Goal: Task Accomplishment & Management: Use online tool/utility

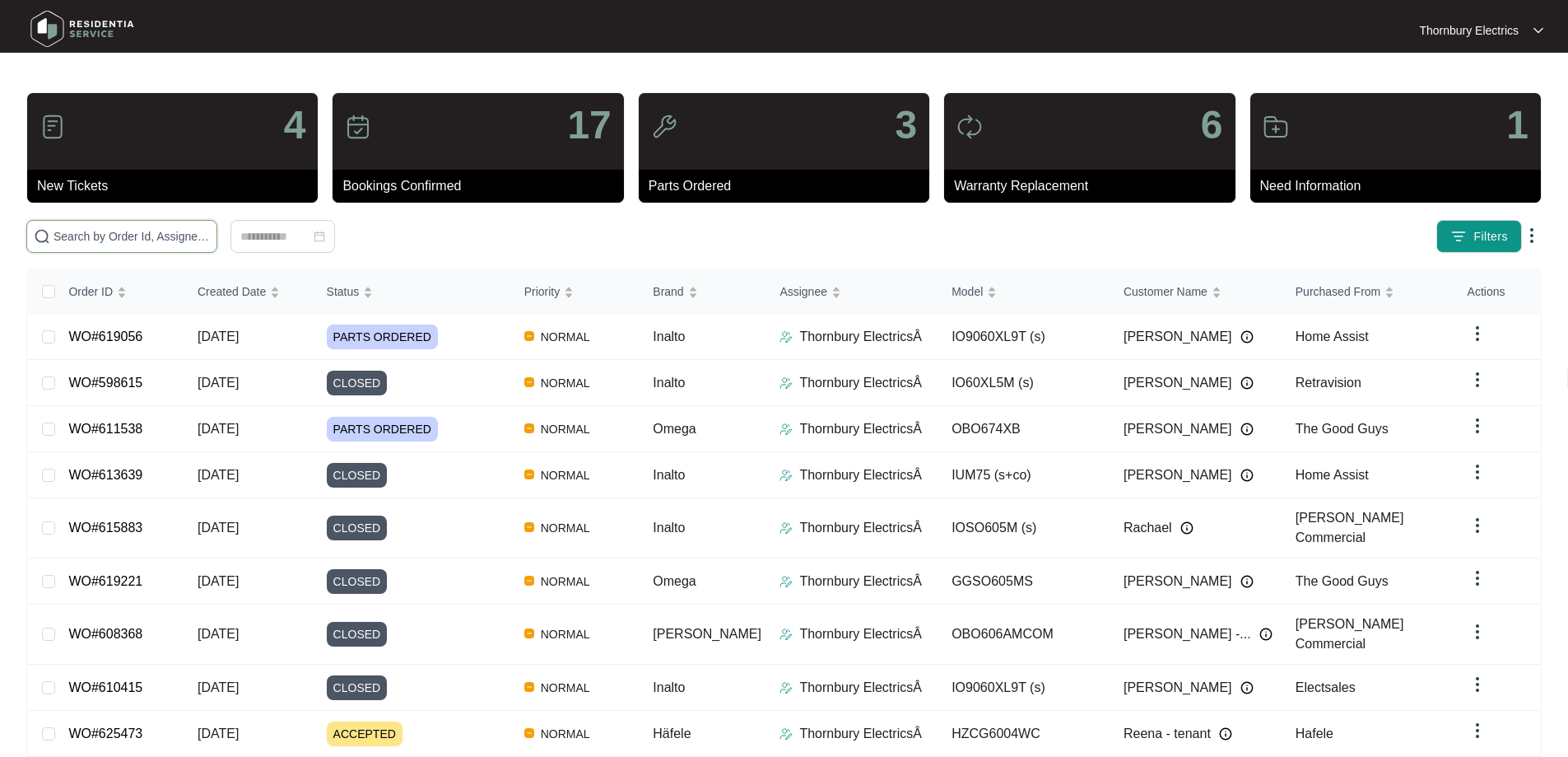
click at [210, 240] on input "text" at bounding box center [132, 236] width 157 height 18
paste input "617492"
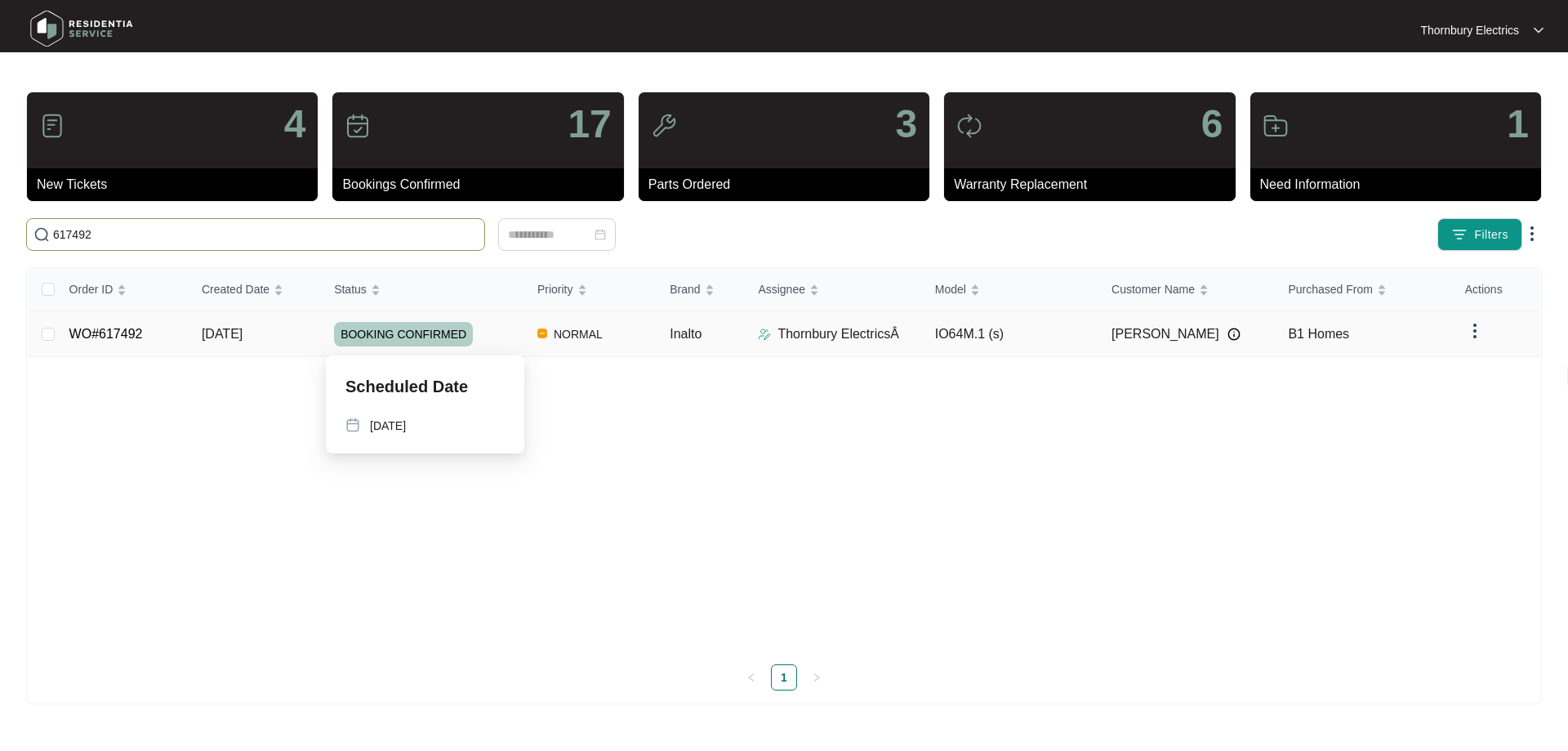
type input "617492"
click at [364, 334] on span "BOOKING CONFIRMED" at bounding box center [403, 334] width 139 height 25
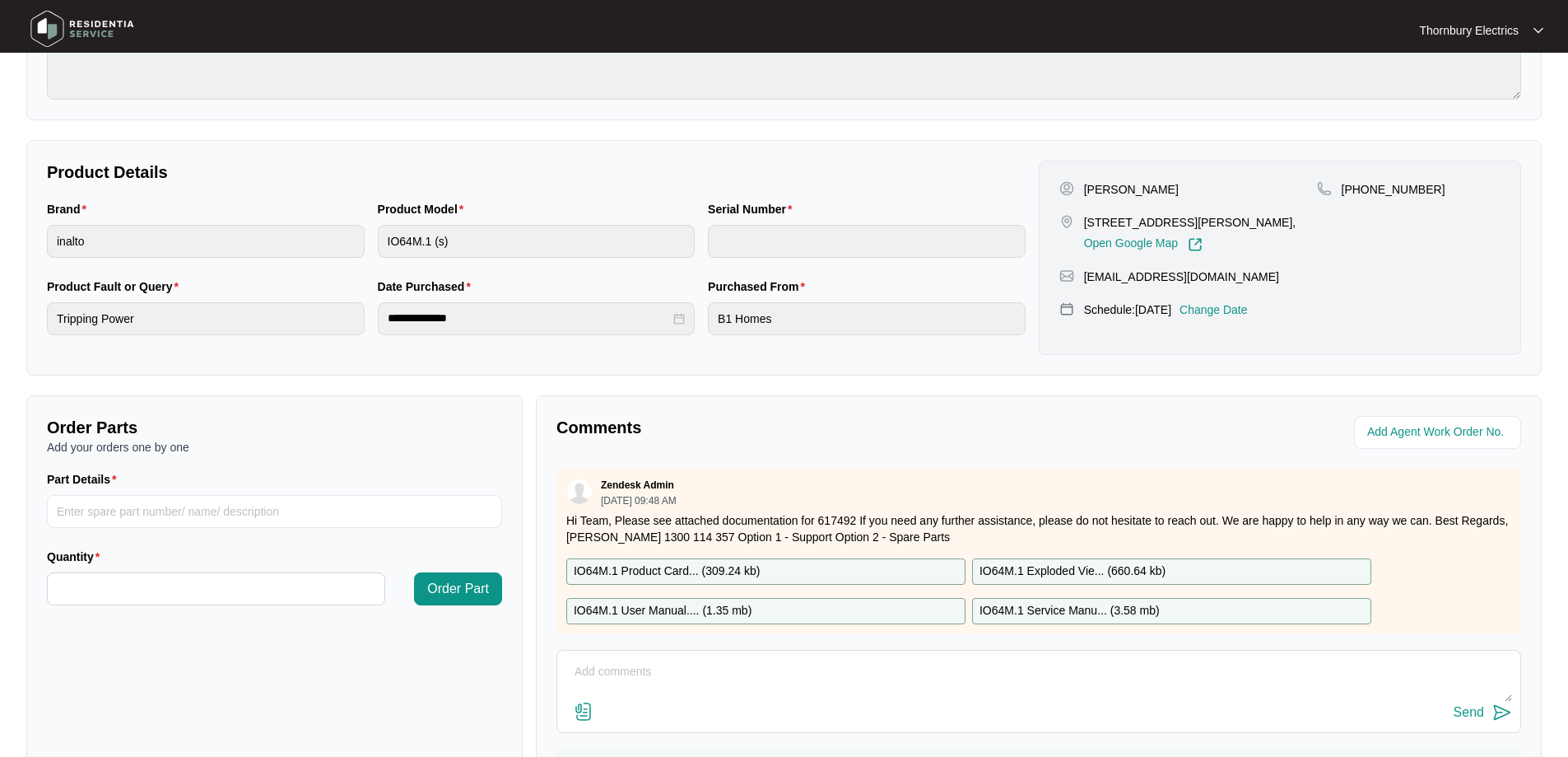
scroll to position [247, 0]
click at [223, 506] on input "Part Details" at bounding box center [274, 511] width 455 height 33
paste input "SP11568"
click at [89, 509] on input "SP11568" at bounding box center [274, 511] width 455 height 33
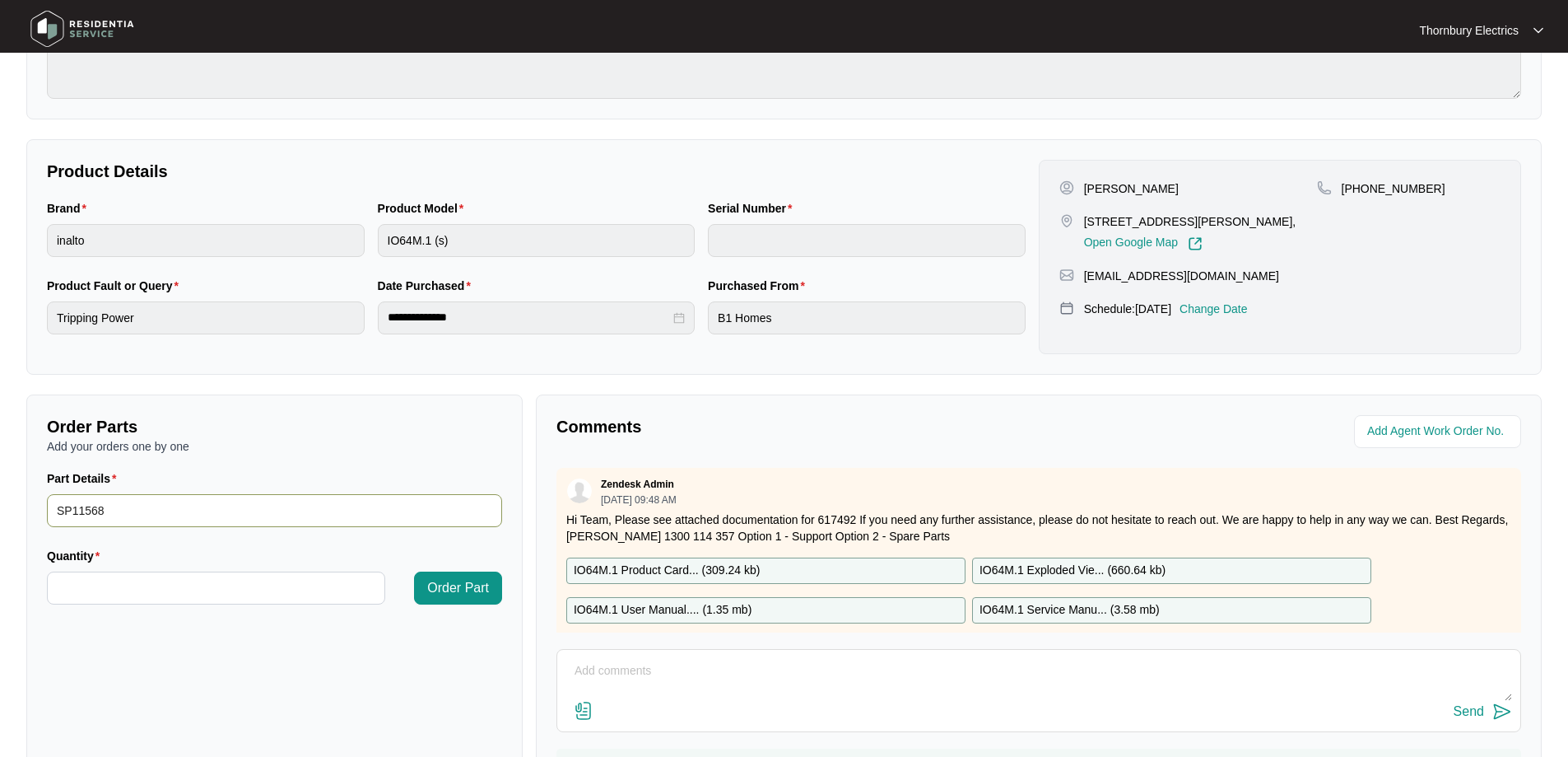
paste input "fan motor"
type input "SP11568 fan motor"
click at [125, 590] on input "Quantity" at bounding box center [216, 587] width 337 height 32
type input "*"
click at [461, 582] on span "Order Part" at bounding box center [458, 587] width 61 height 20
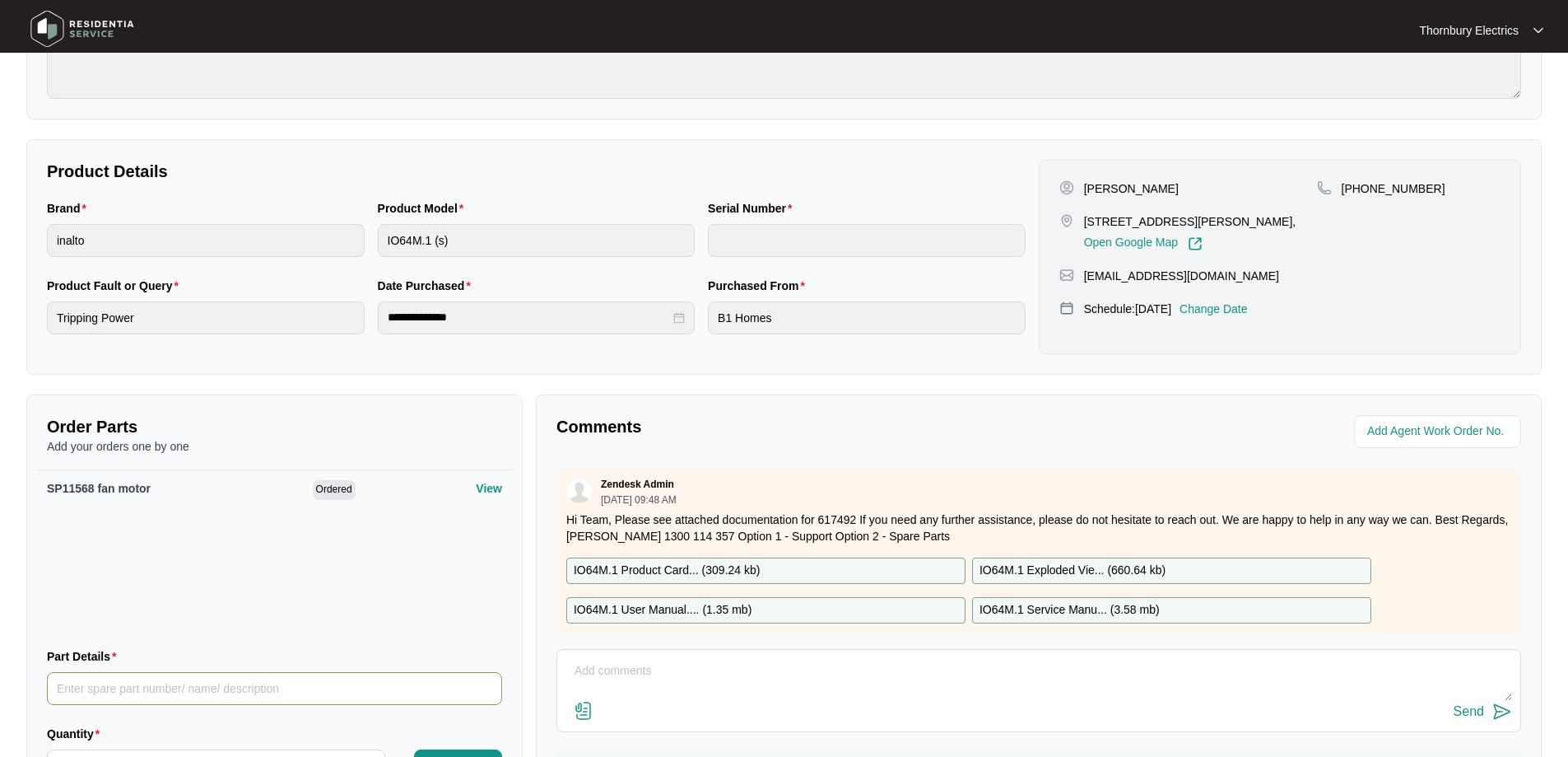
click at [159, 679] on input "Part Details" at bounding box center [274, 688] width 455 height 33
paste input "SP13590 fan element"
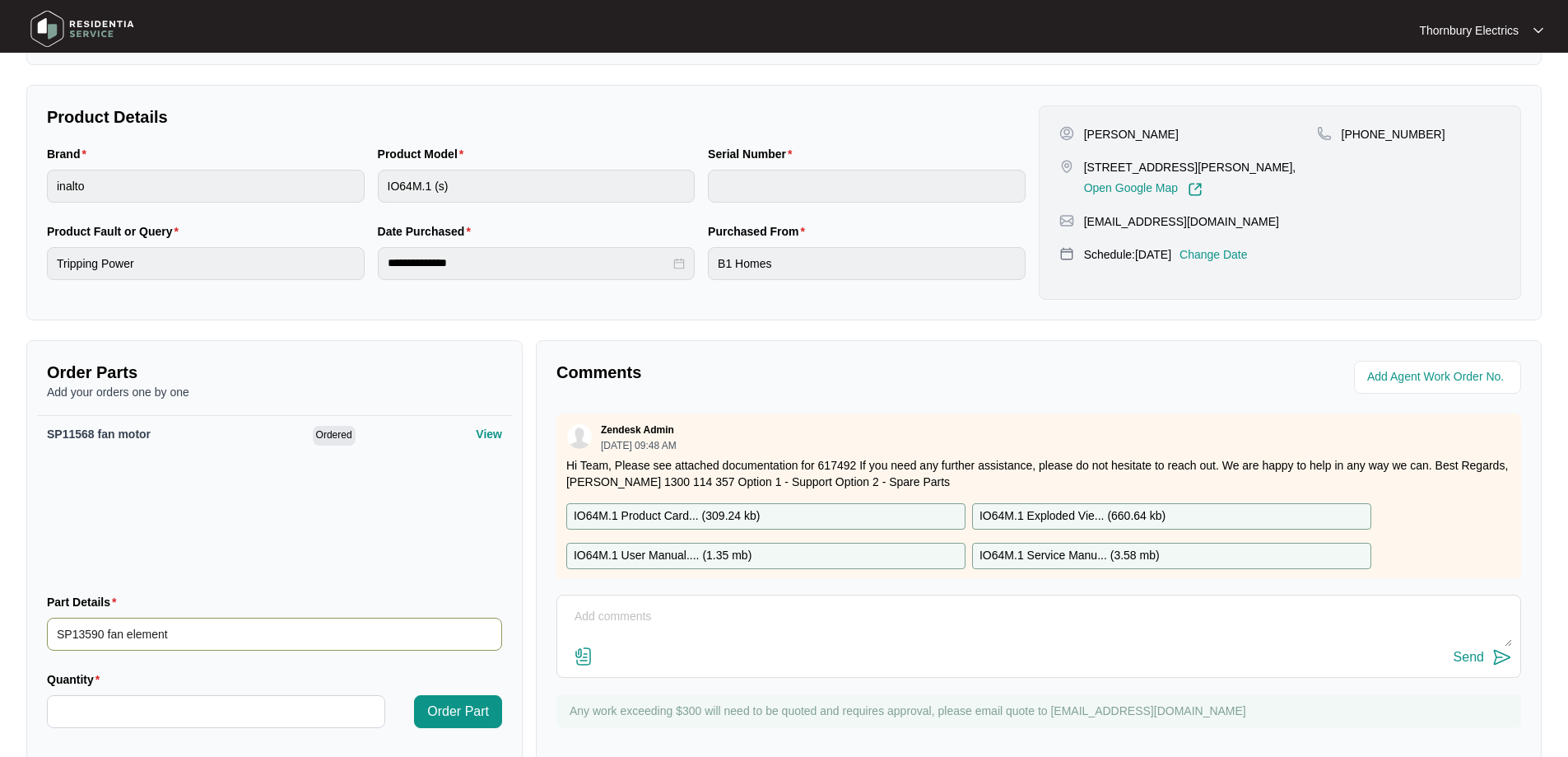
scroll to position [329, 0]
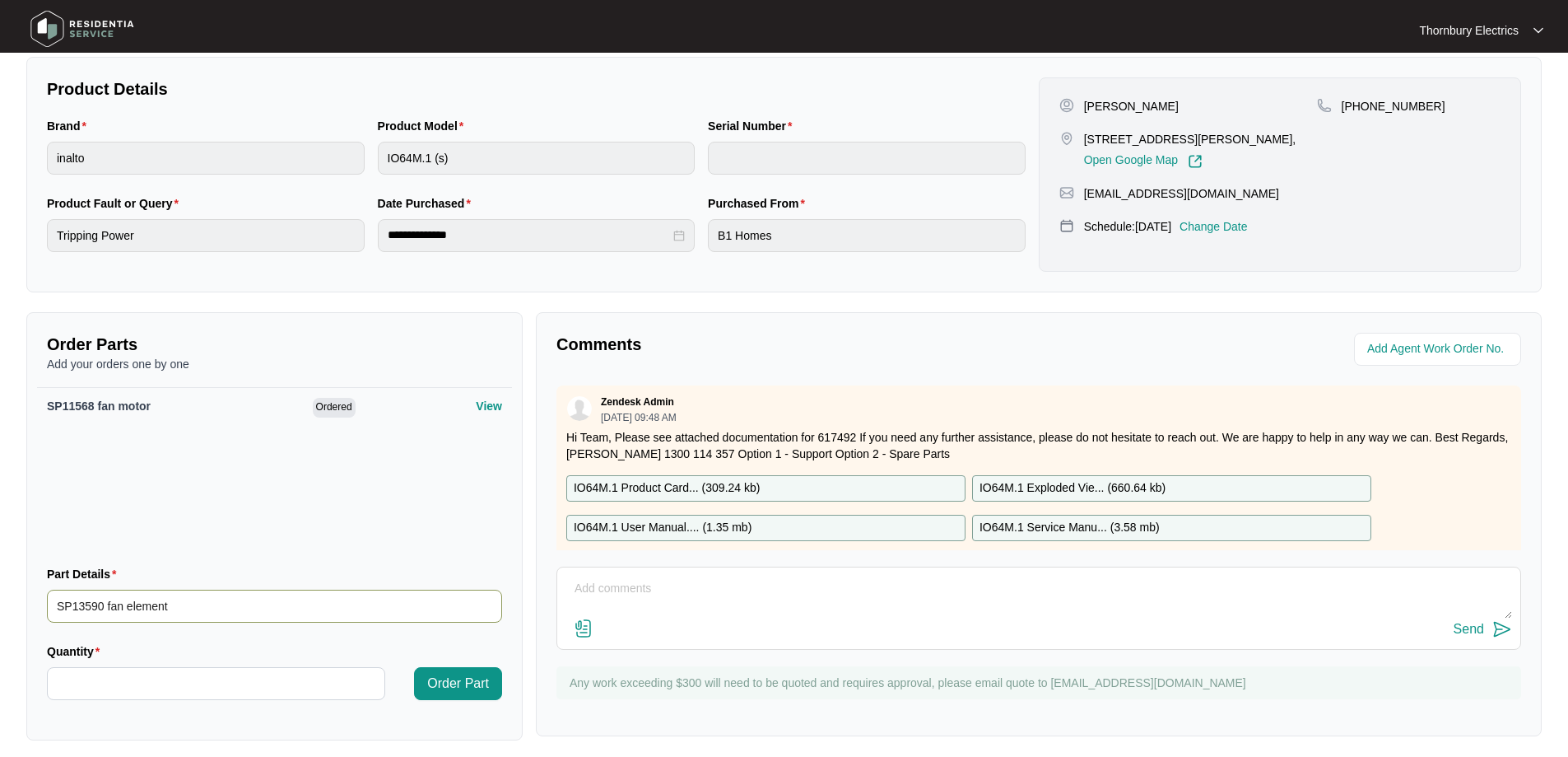
type input "SP13590 fan element"
click at [159, 664] on div "Quantity" at bounding box center [216, 655] width 338 height 25
click at [151, 672] on input "Quantity" at bounding box center [216, 683] width 337 height 32
type input "*"
click at [445, 682] on span "Order Part" at bounding box center [458, 683] width 61 height 20
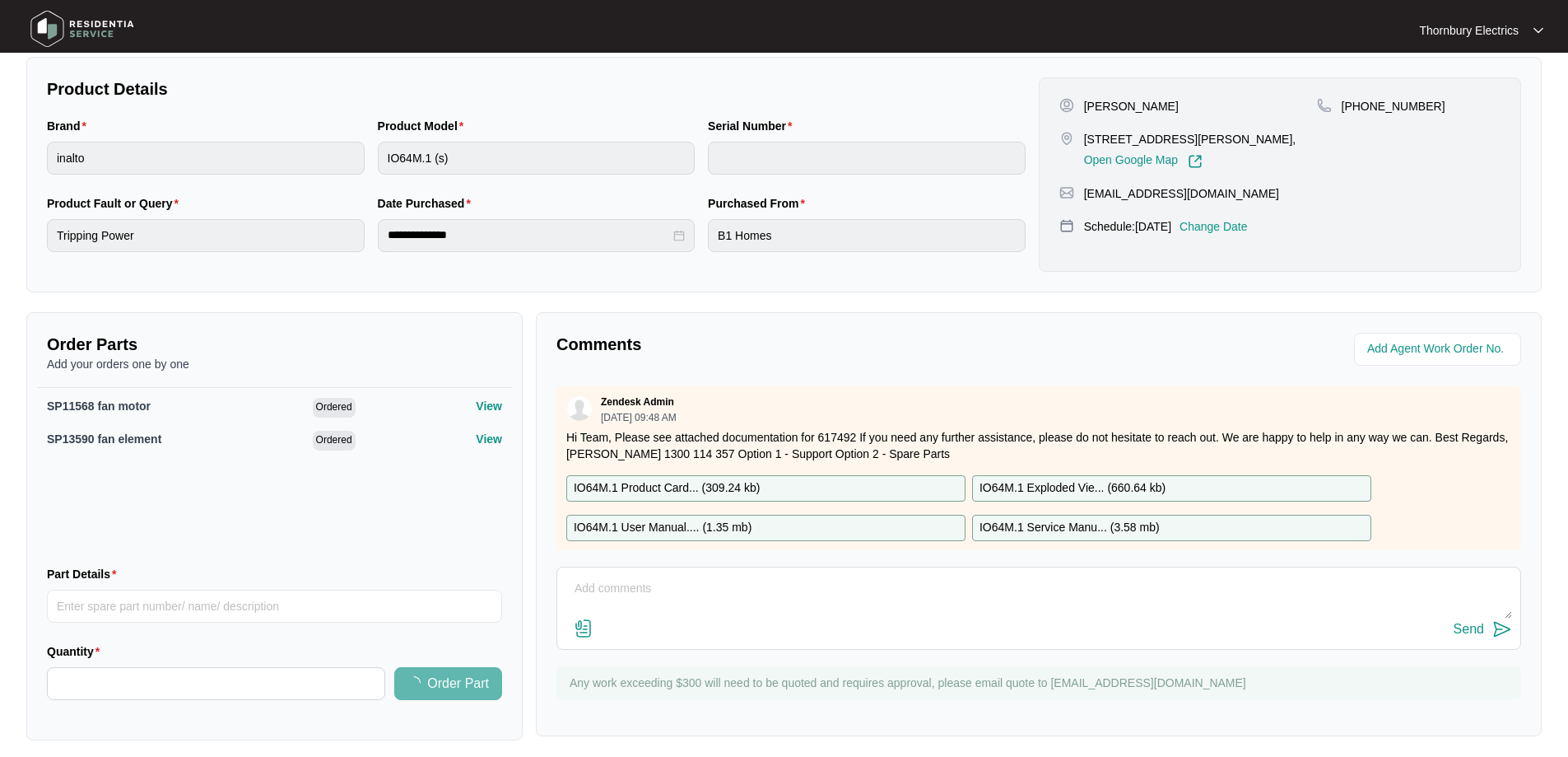
click at [807, 603] on textarea at bounding box center [1039, 597] width 947 height 43
click at [625, 590] on textarea at bounding box center [1039, 597] width 947 height 43
paste textarea "Called out to inspect the Inalto 60cm oven. The fan-forced fan is not spinning …"
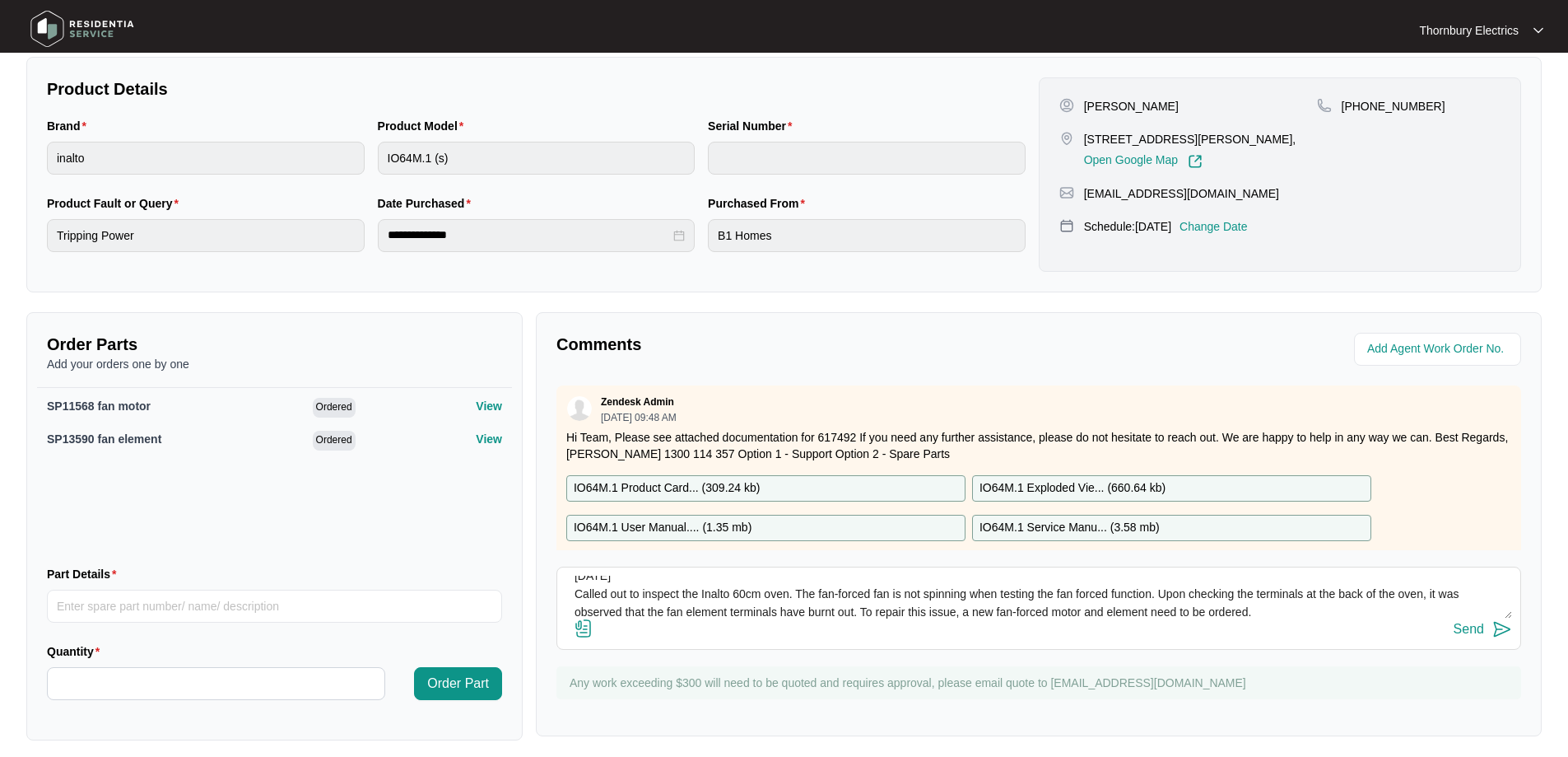
scroll to position [31, 0]
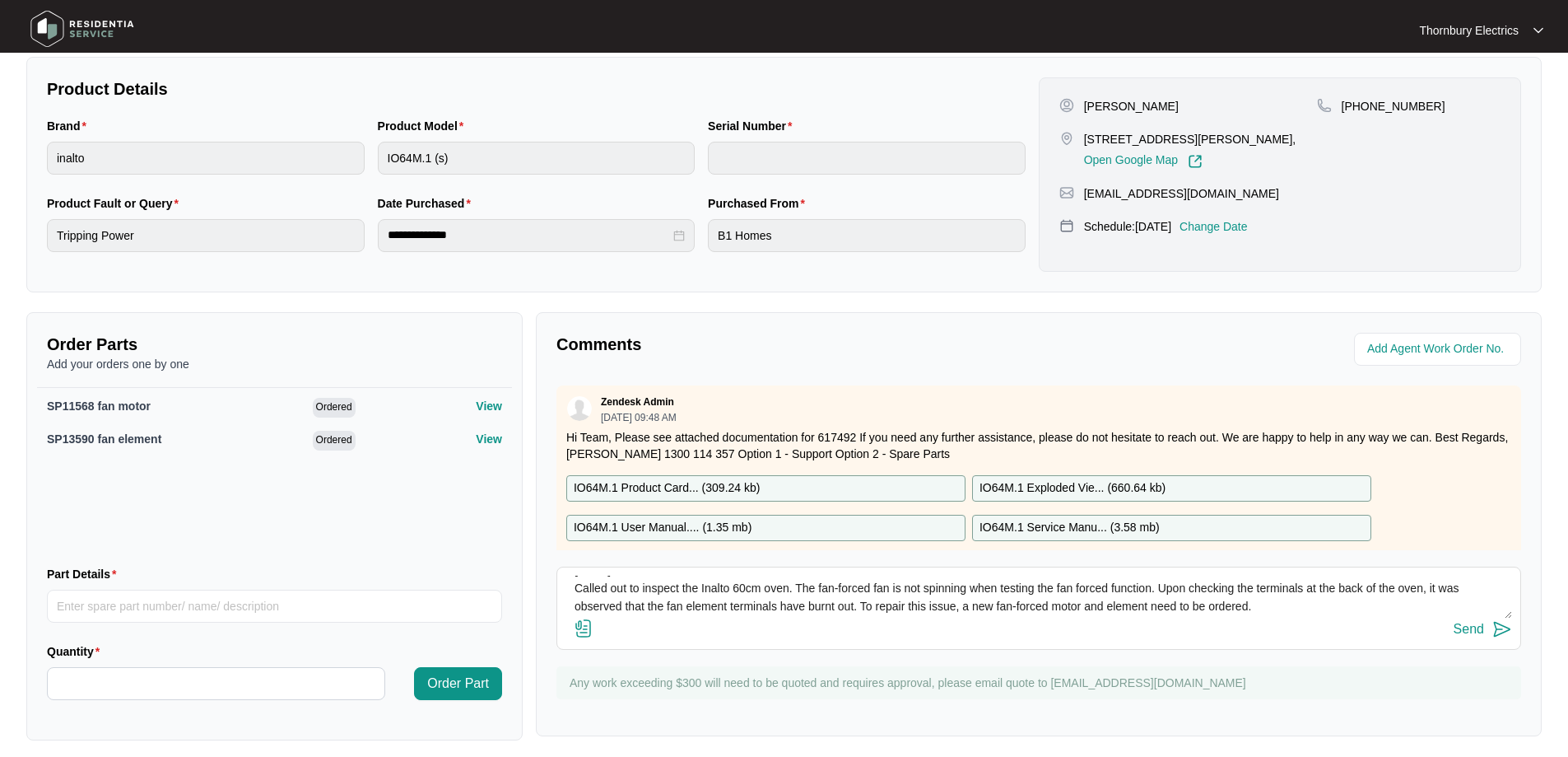
click at [702, 609] on textarea "[DATE] Called out to inspect the Inalto 60cm oven. The fan-forced fan is not sp…" at bounding box center [1039, 597] width 947 height 43
paste textarea "SP11568 fan motor SP13590 fan element"
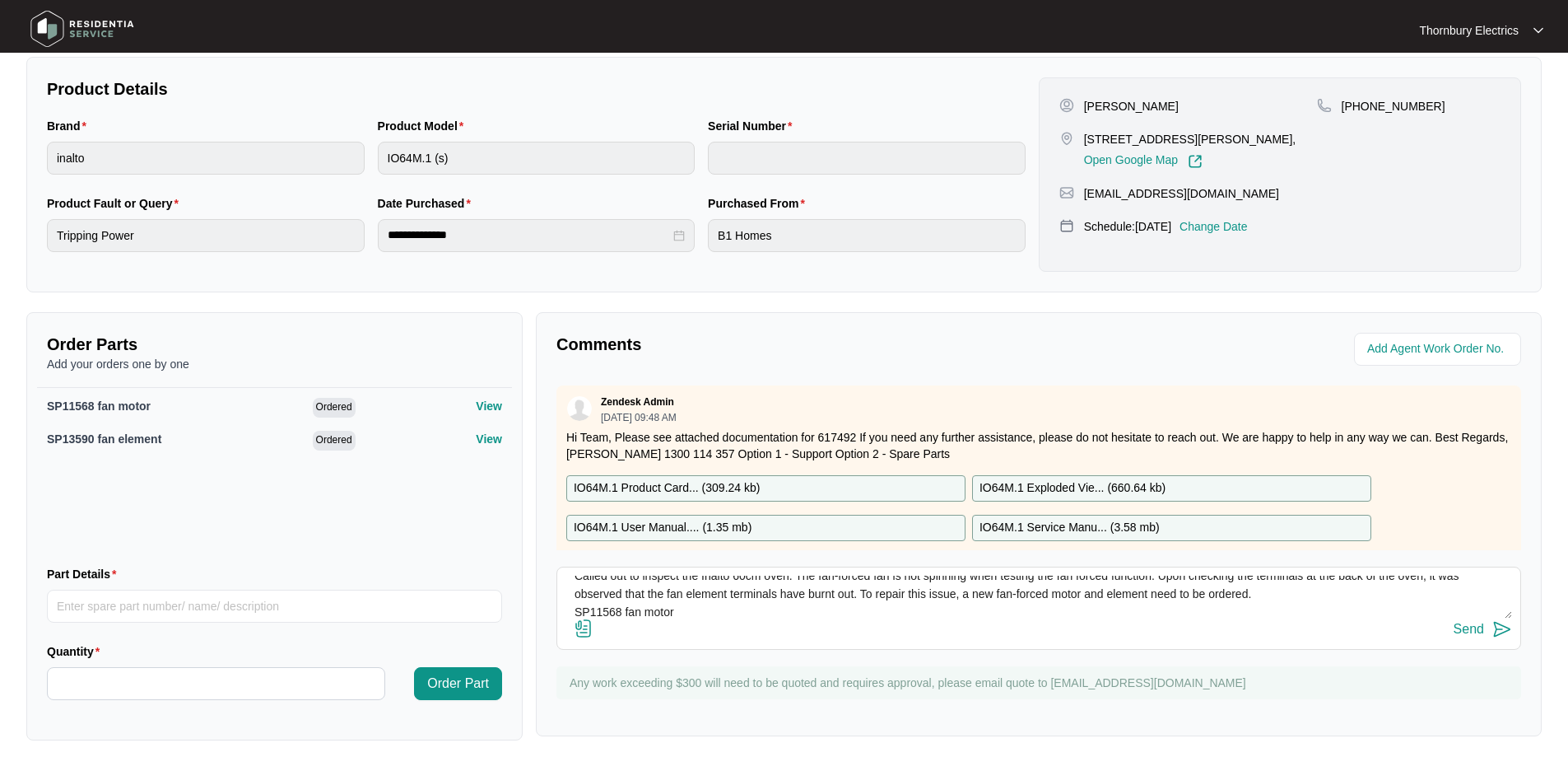
scroll to position [49, 0]
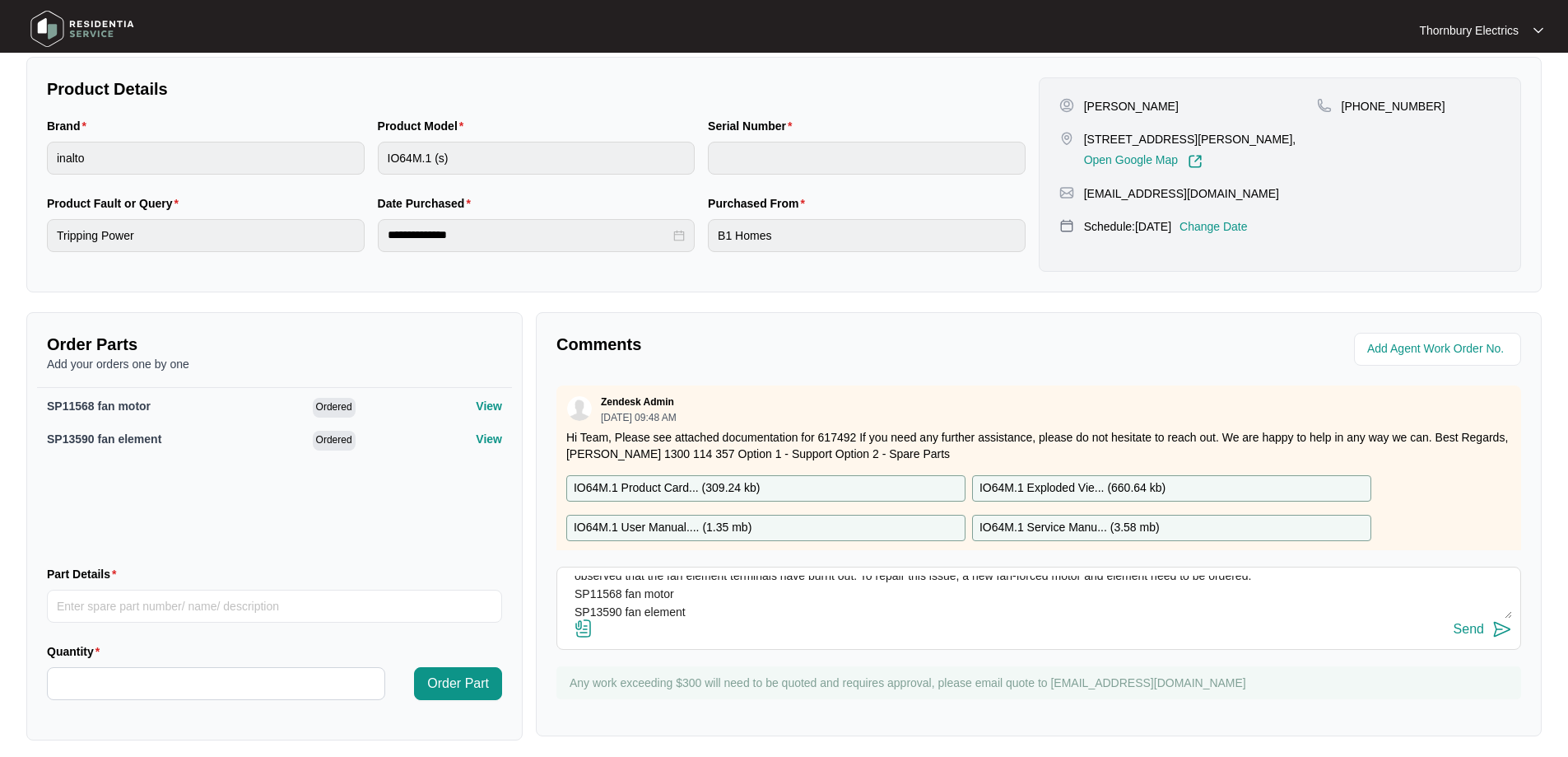
type textarea "[DATE] Called out to inspect the Inalto 60cm oven. The fan-forced fan is not sp…"
click at [1493, 630] on img at bounding box center [1502, 628] width 20 height 20
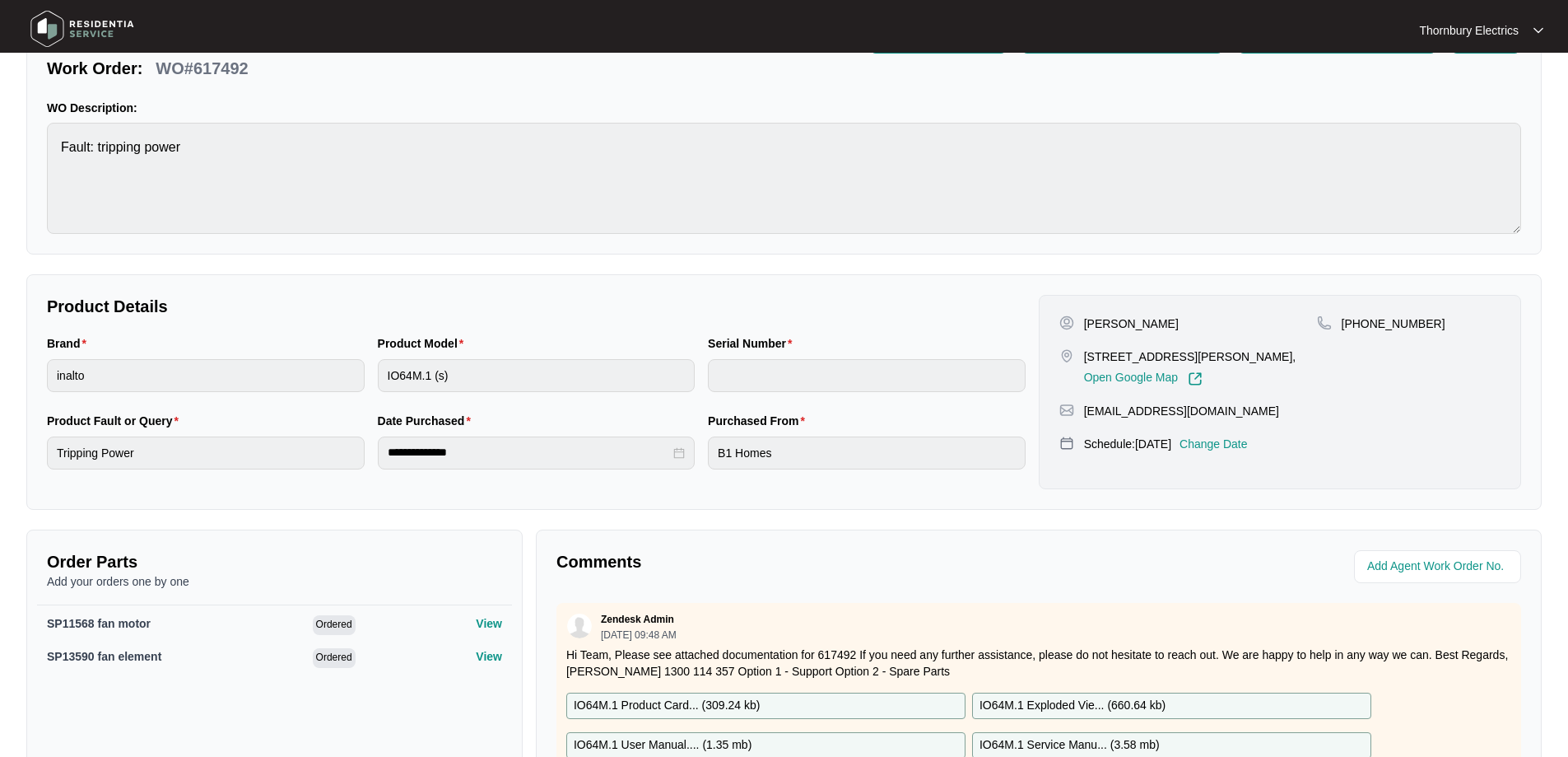
scroll to position [0, 0]
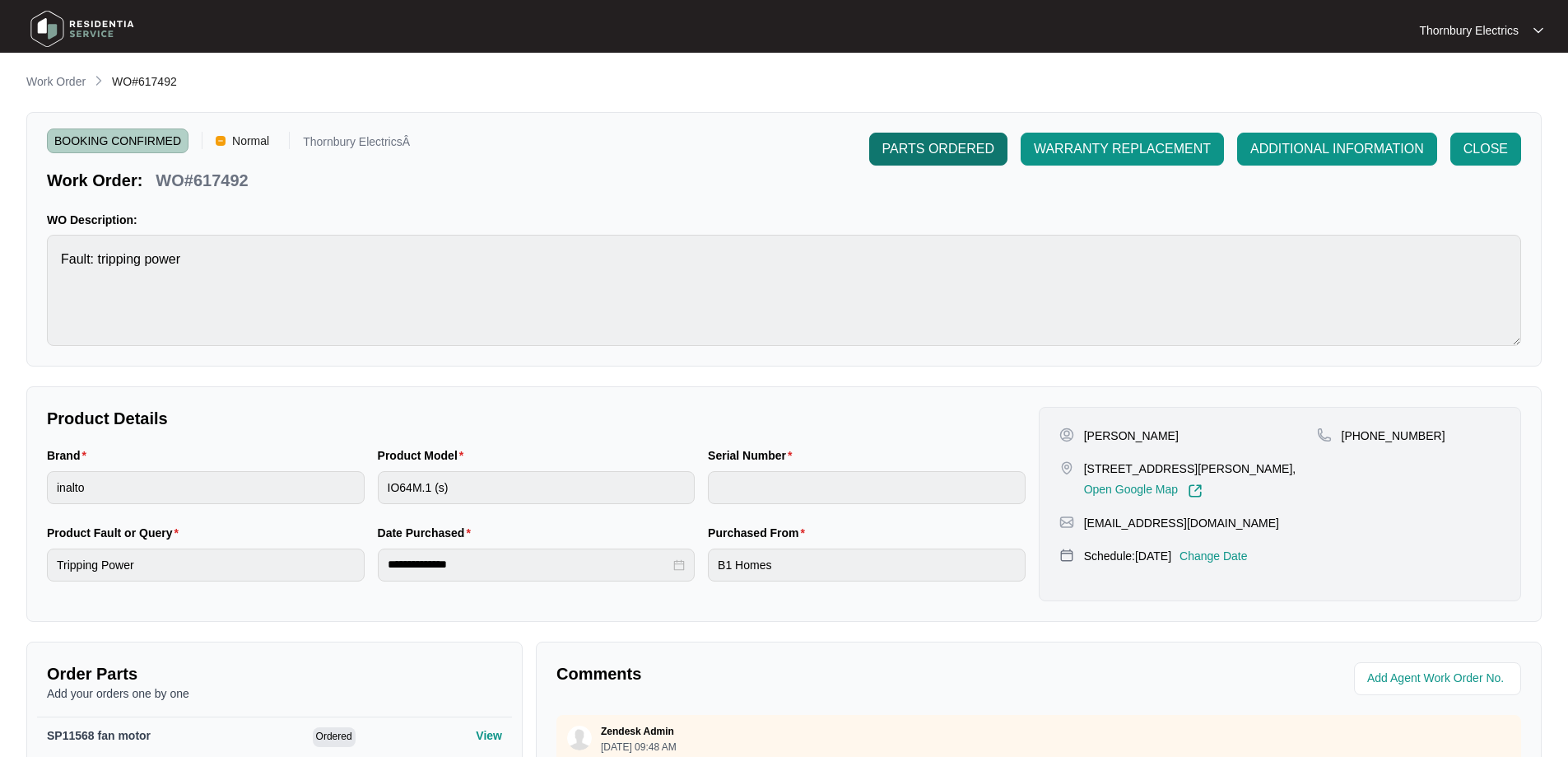
click at [966, 141] on span "PARTS ORDERED" at bounding box center [938, 148] width 112 height 20
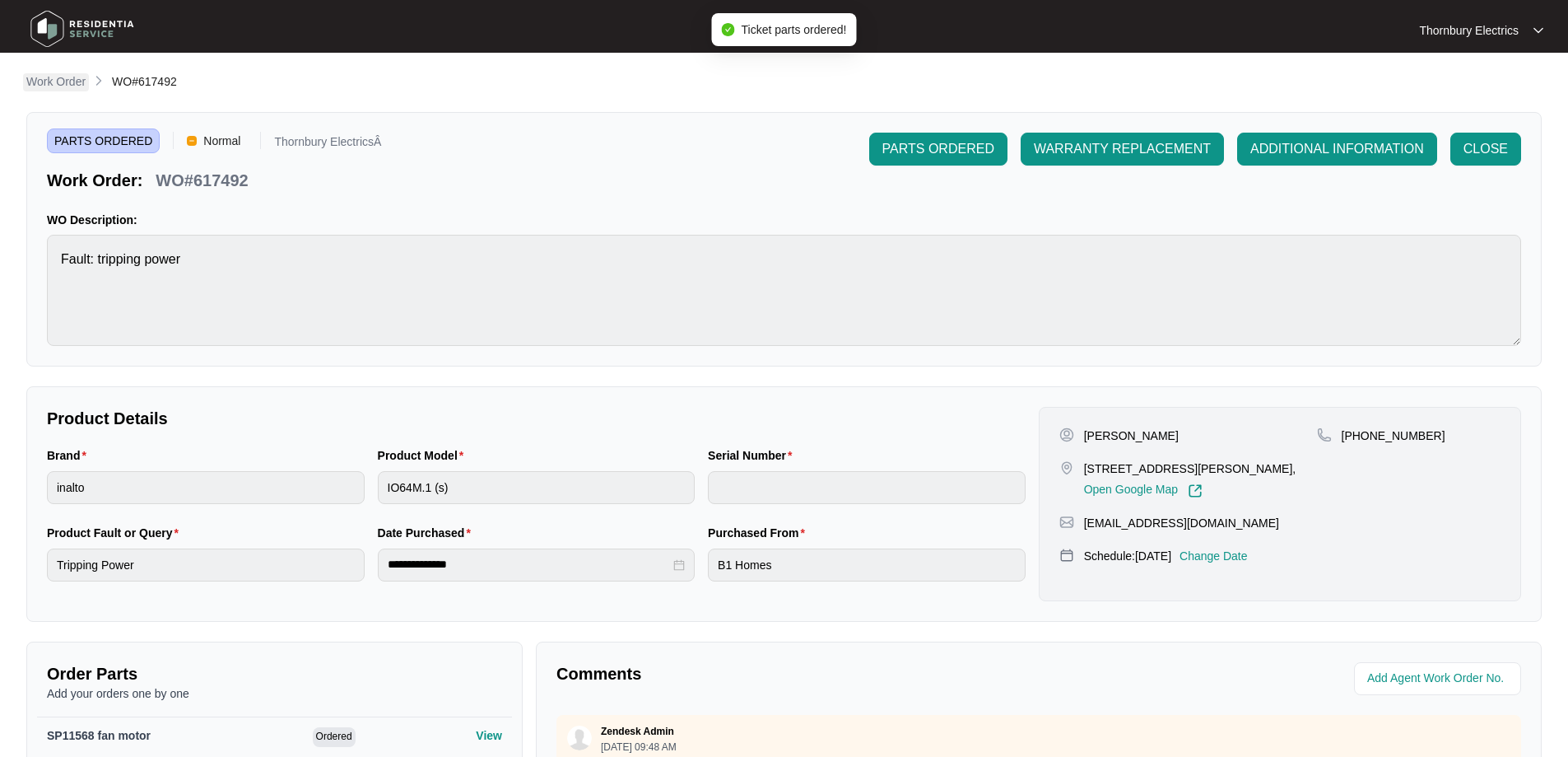
click at [53, 81] on p "Work Order" at bounding box center [56, 81] width 60 height 16
